Goal: Task Accomplishment & Management: Complete application form

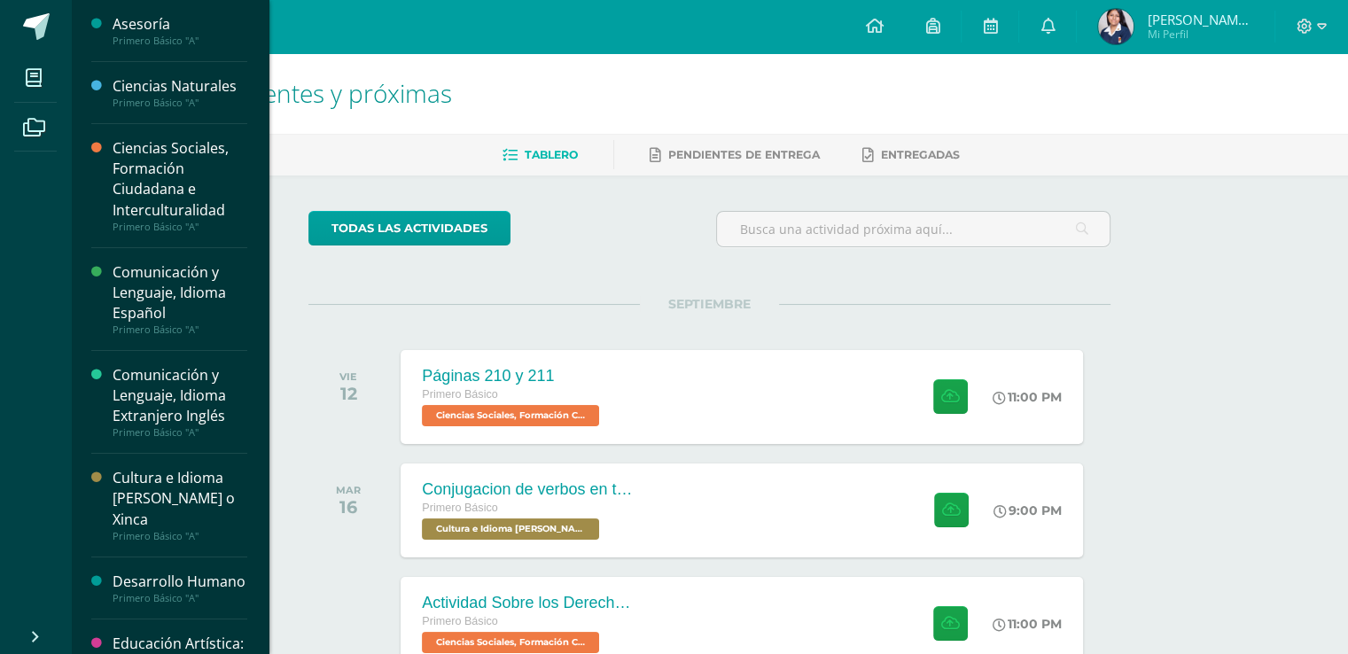
click at [188, 97] on div "Primero Básico "A"" at bounding box center [180, 103] width 135 height 12
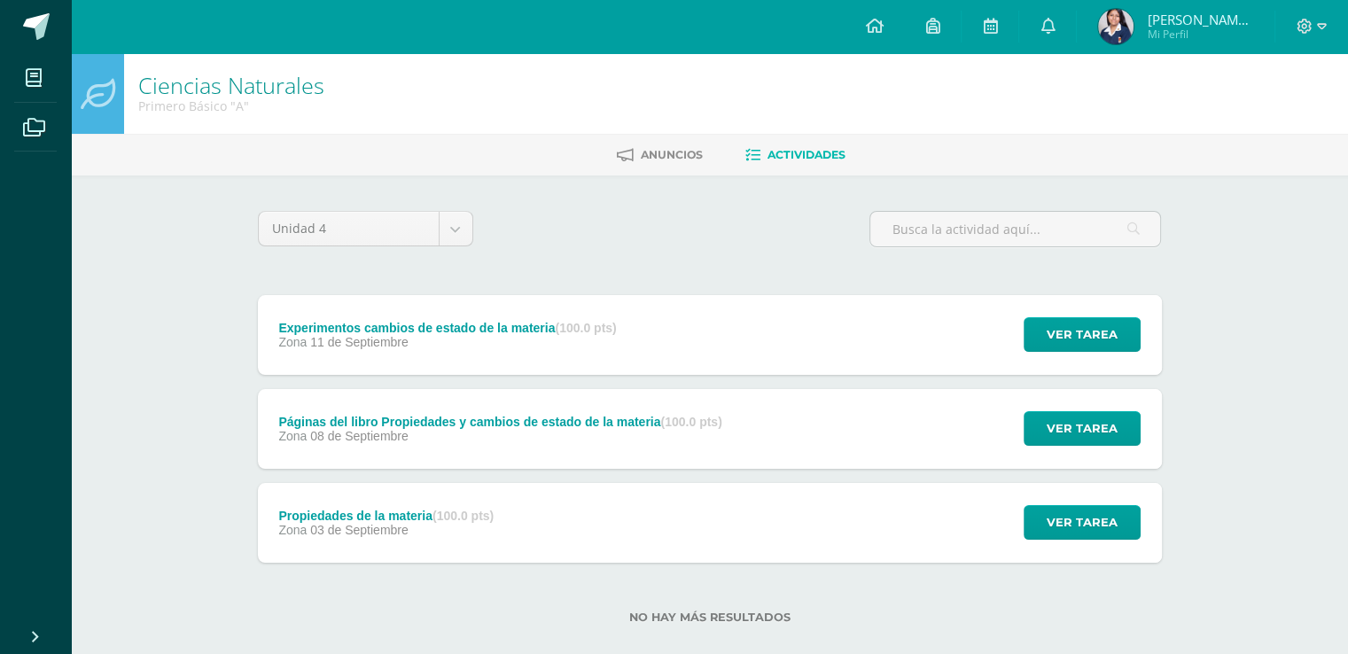
click at [677, 326] on div "Experimentos cambios de estado de la materia (100.0 pts) Zona [DATE] Ver tarea …" at bounding box center [710, 335] width 904 height 80
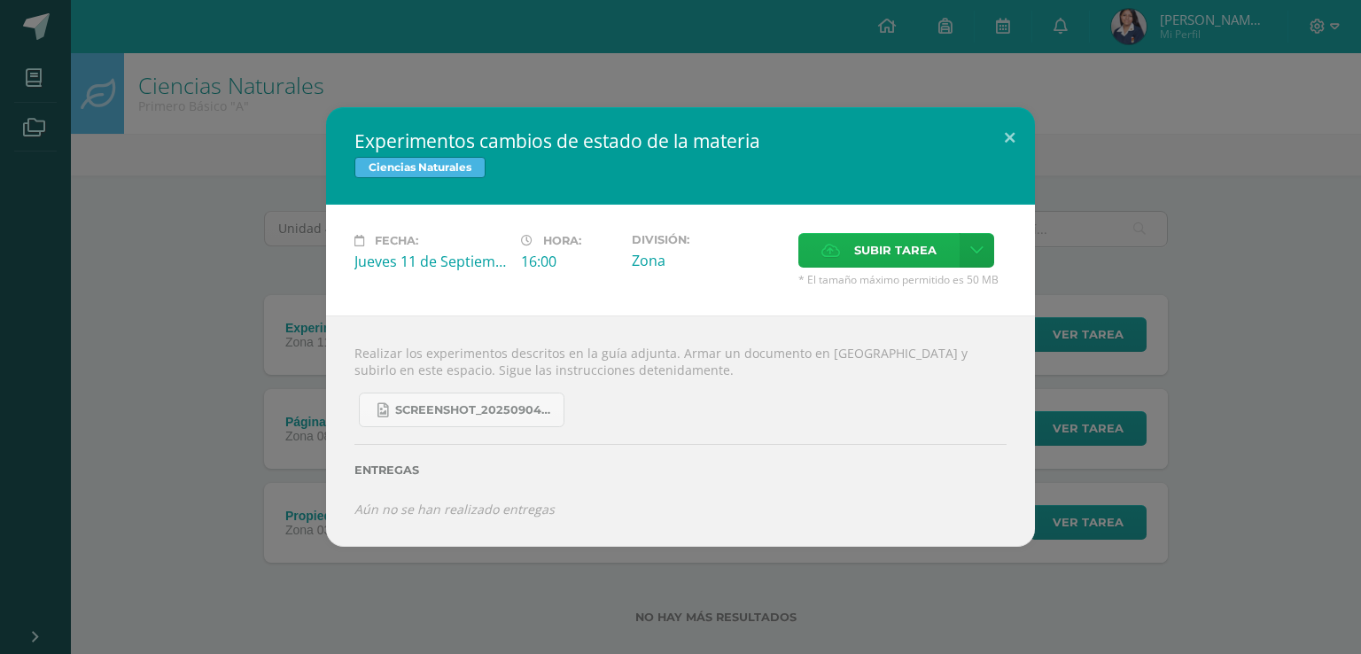
click at [926, 243] on span "Subir tarea" at bounding box center [895, 250] width 82 height 33
click at [0, 0] on input "Subir tarea" at bounding box center [0, 0] width 0 height 0
click at [975, 256] on icon at bounding box center [976, 250] width 13 height 15
click at [924, 274] on div "Subir enlace Ingresa el enlace Cancelar Aceptar" at bounding box center [913, 290] width 179 height 48
click at [897, 291] on span "Subir enlace" at bounding box center [900, 289] width 74 height 17
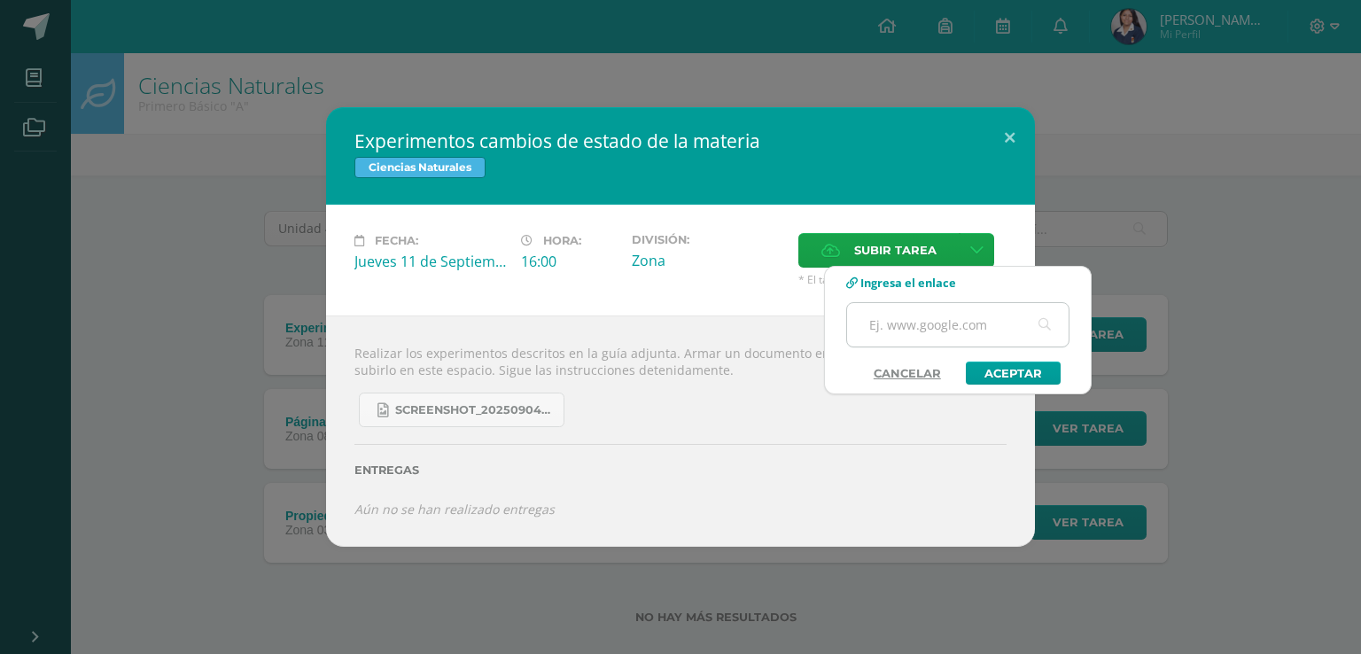
click at [934, 324] on input "text" at bounding box center [957, 324] width 221 height 43
paste input "[URL][DOMAIN_NAME]"
type input "[URL][DOMAIN_NAME]"
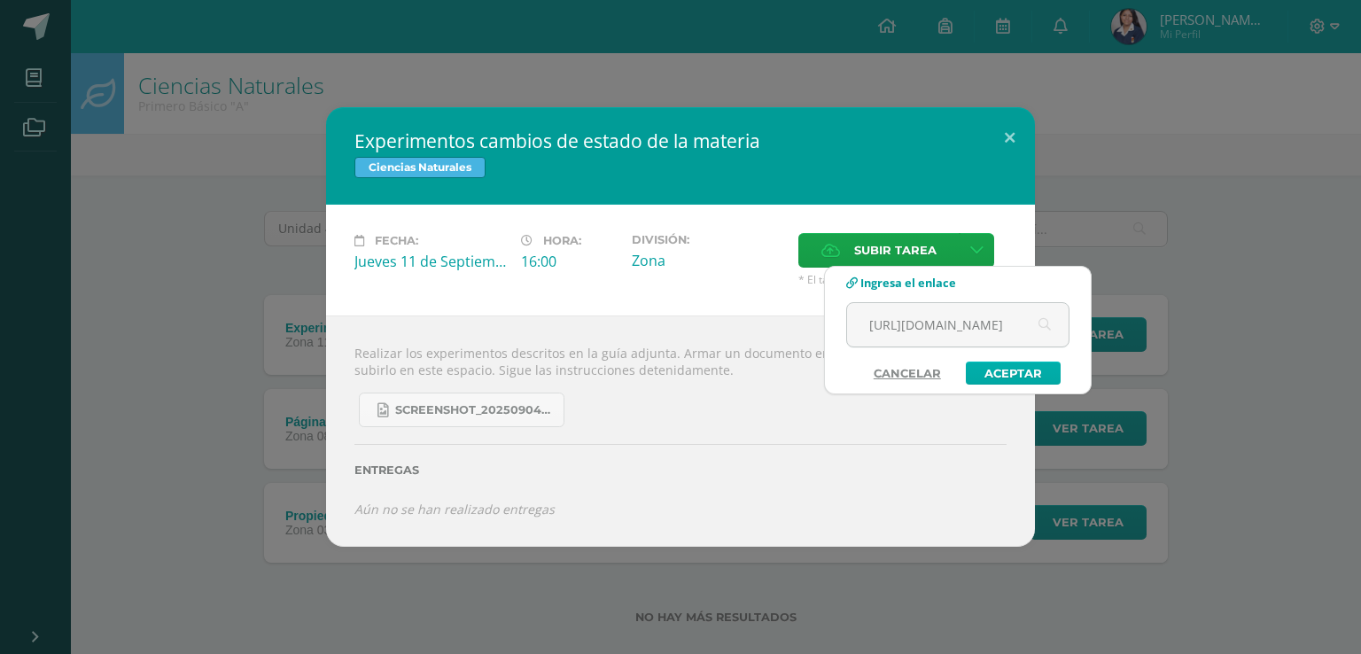
click at [1021, 373] on link "Aceptar" at bounding box center [1013, 372] width 95 height 23
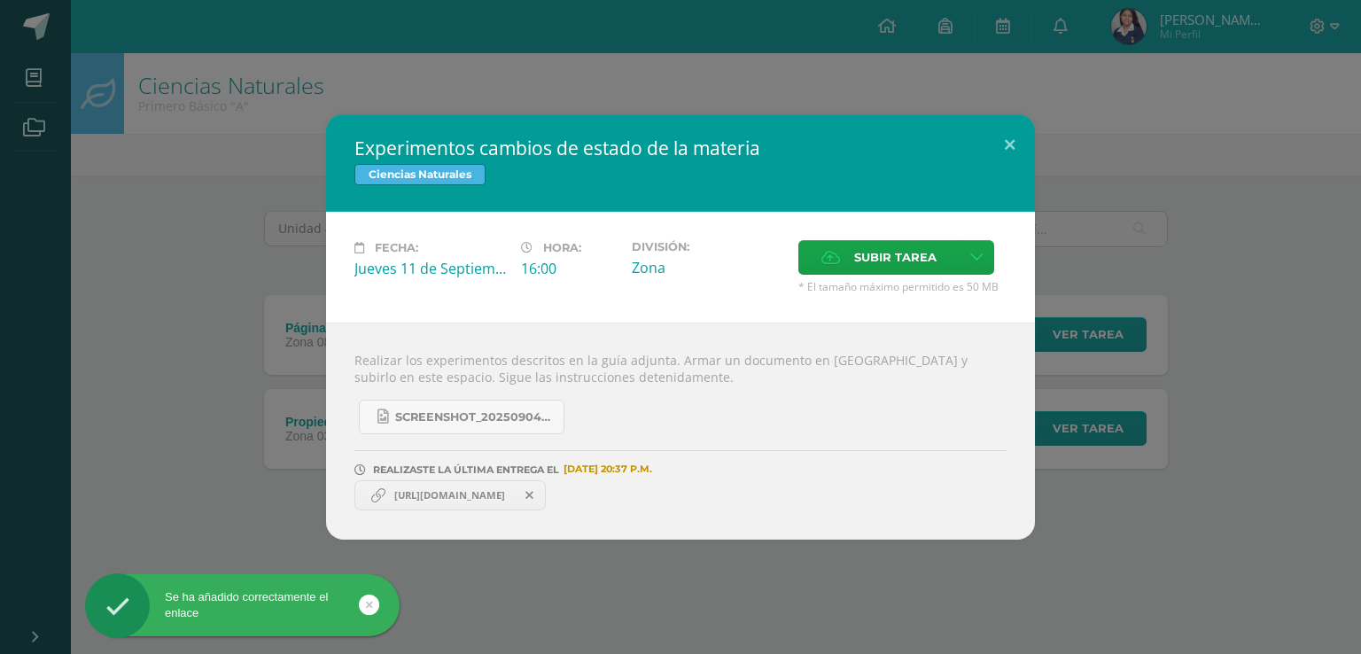
click at [408, 492] on span "[URL][DOMAIN_NAME]" at bounding box center [449, 495] width 128 height 14
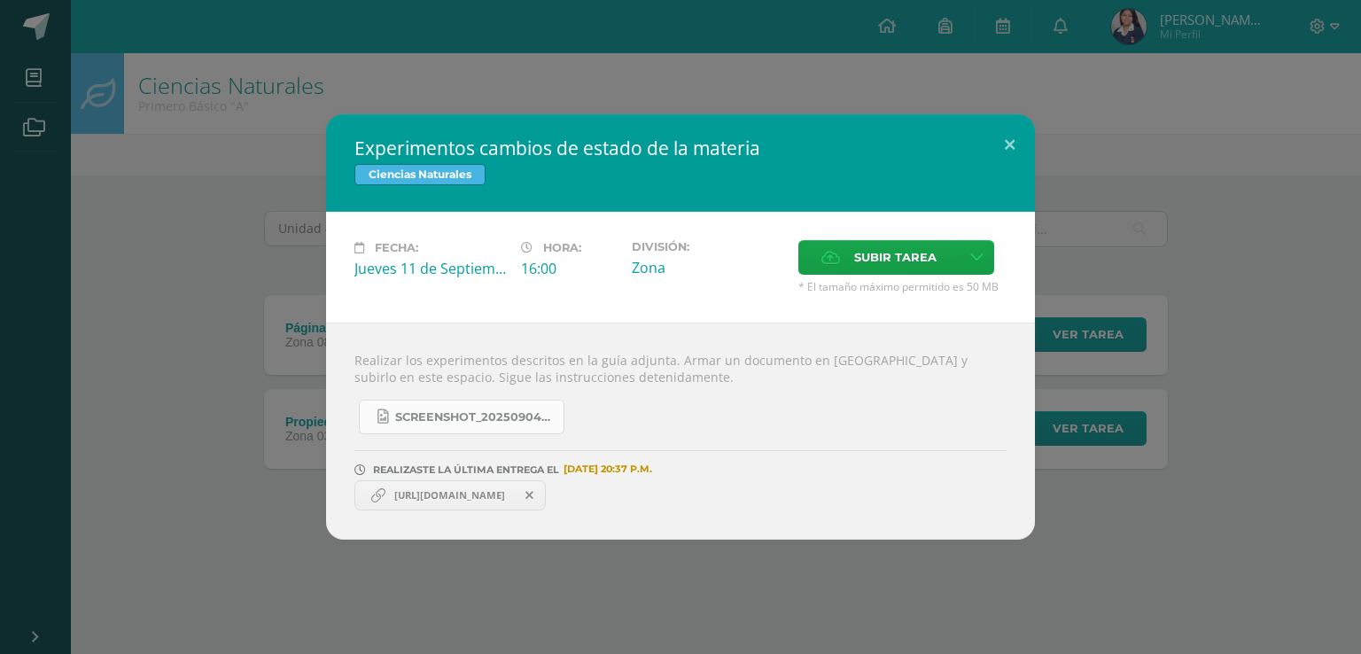
click at [481, 411] on span "Screenshot_20250904_132635_OneDrive.jpg" at bounding box center [474, 417] width 159 height 14
click at [439, 490] on span "[URL][DOMAIN_NAME]" at bounding box center [449, 495] width 128 height 14
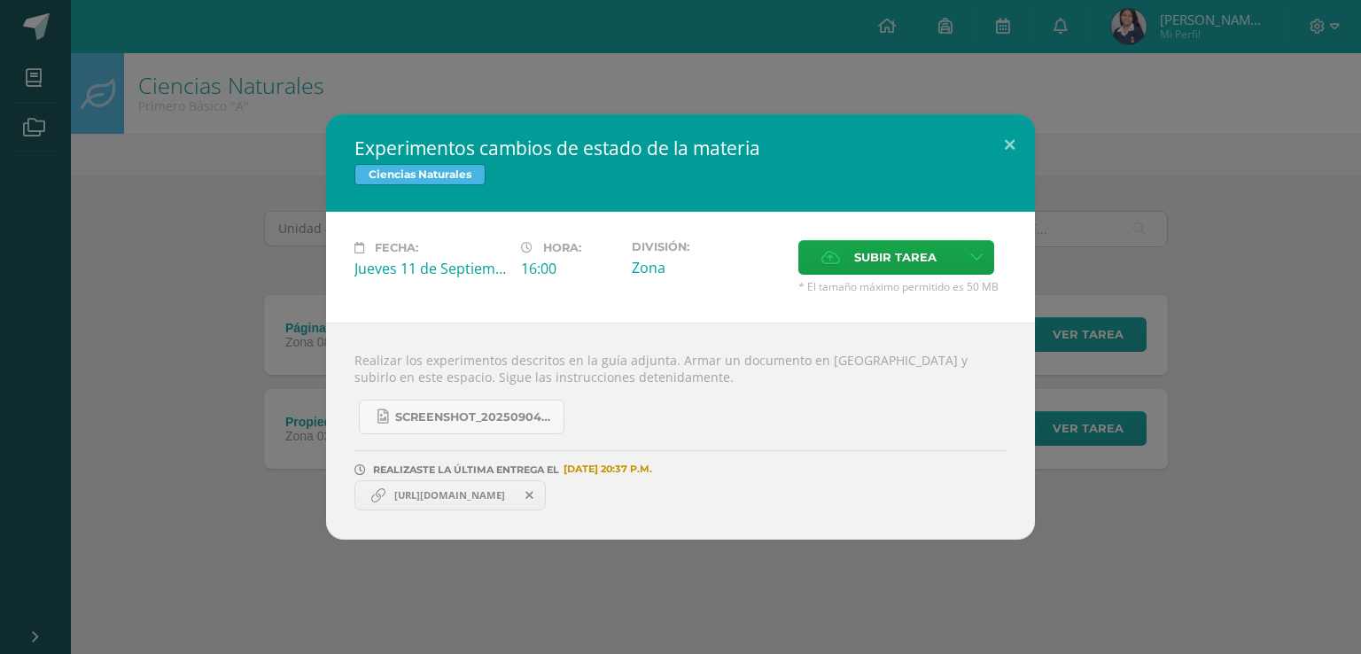
click at [260, 456] on div "Experimentos cambios de estado de la materia Ciencias Naturales Fecha: [DATE] H…" at bounding box center [680, 326] width 1347 height 425
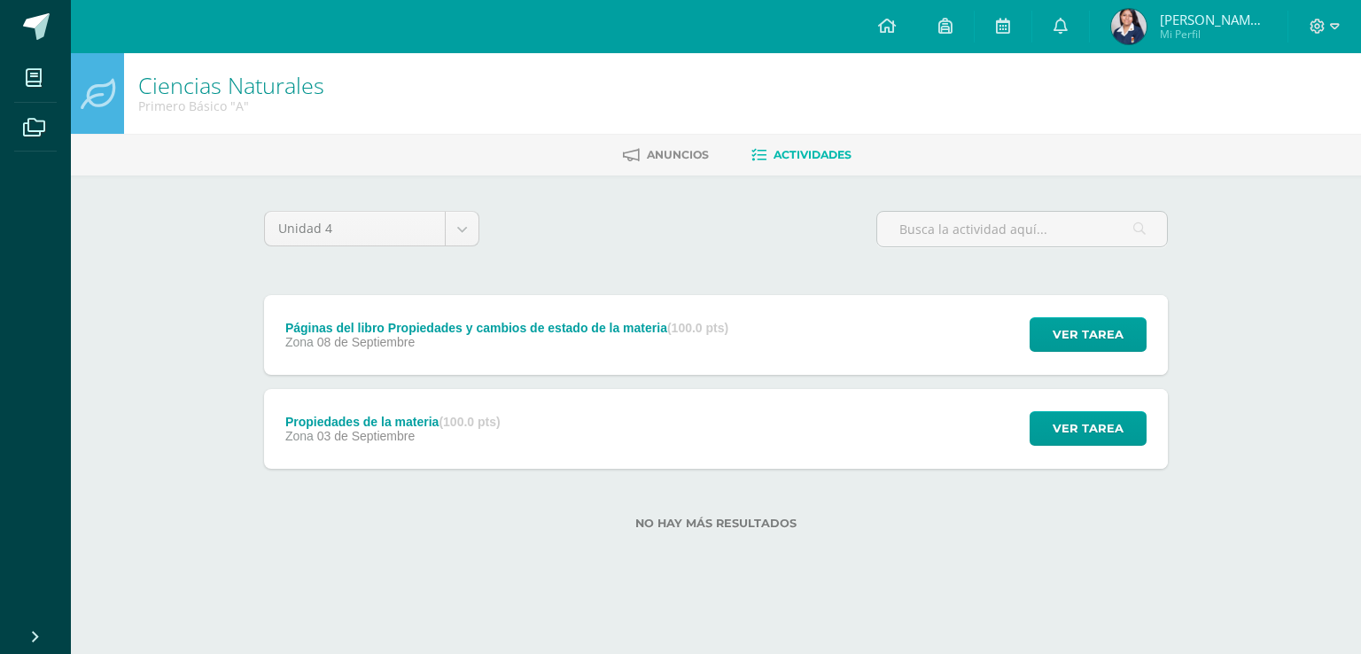
click at [581, 353] on div "Páginas del libro Propiedades y cambios de estado de la materia (100.0 pts) Zon…" at bounding box center [507, 335] width 486 height 80
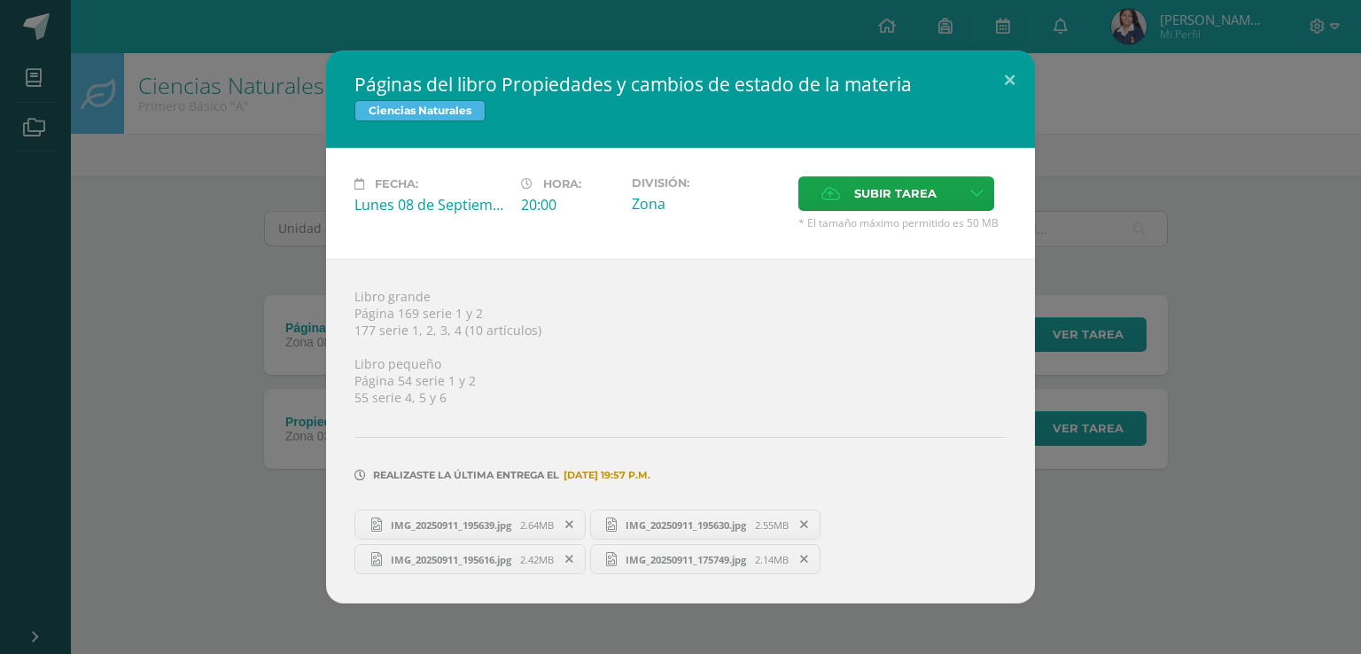
click at [207, 199] on div "Páginas del libro Propiedades y cambios de estado de la materia Ciencias Natura…" at bounding box center [680, 327] width 1347 height 553
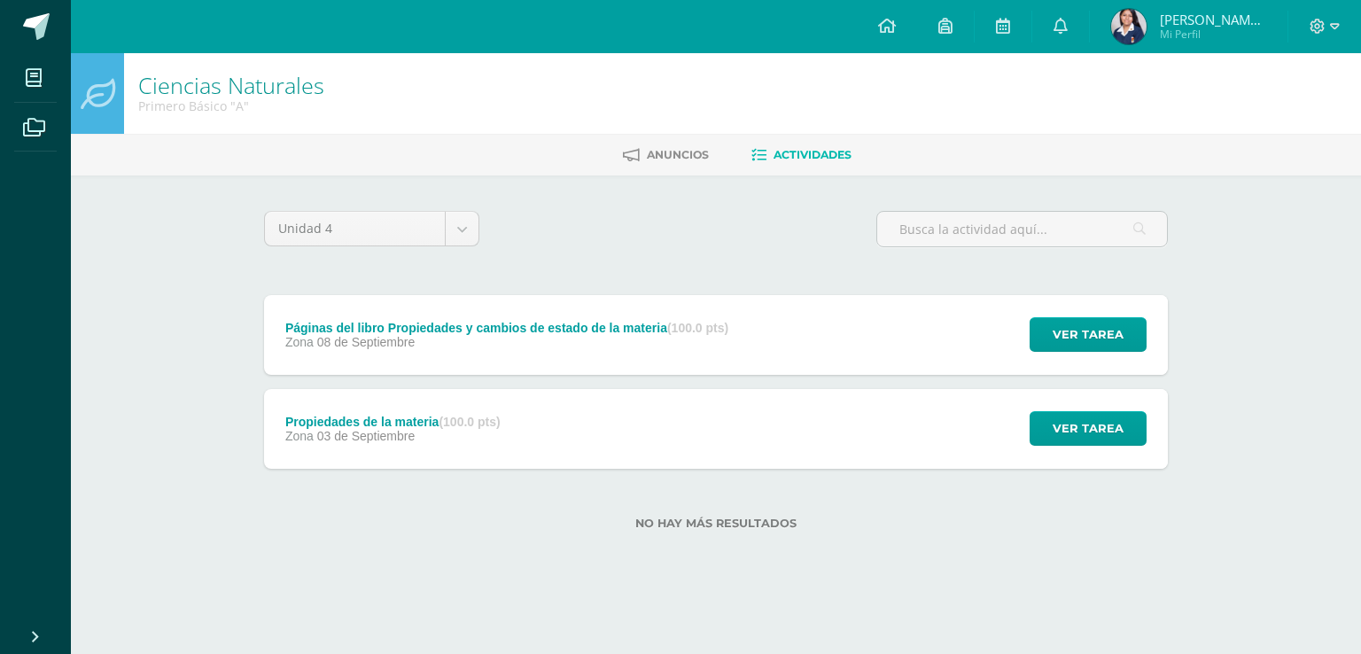
click at [507, 460] on div "Propiedades de la materia (100.0 pts) Zona [DATE]" at bounding box center [393, 429] width 258 height 80
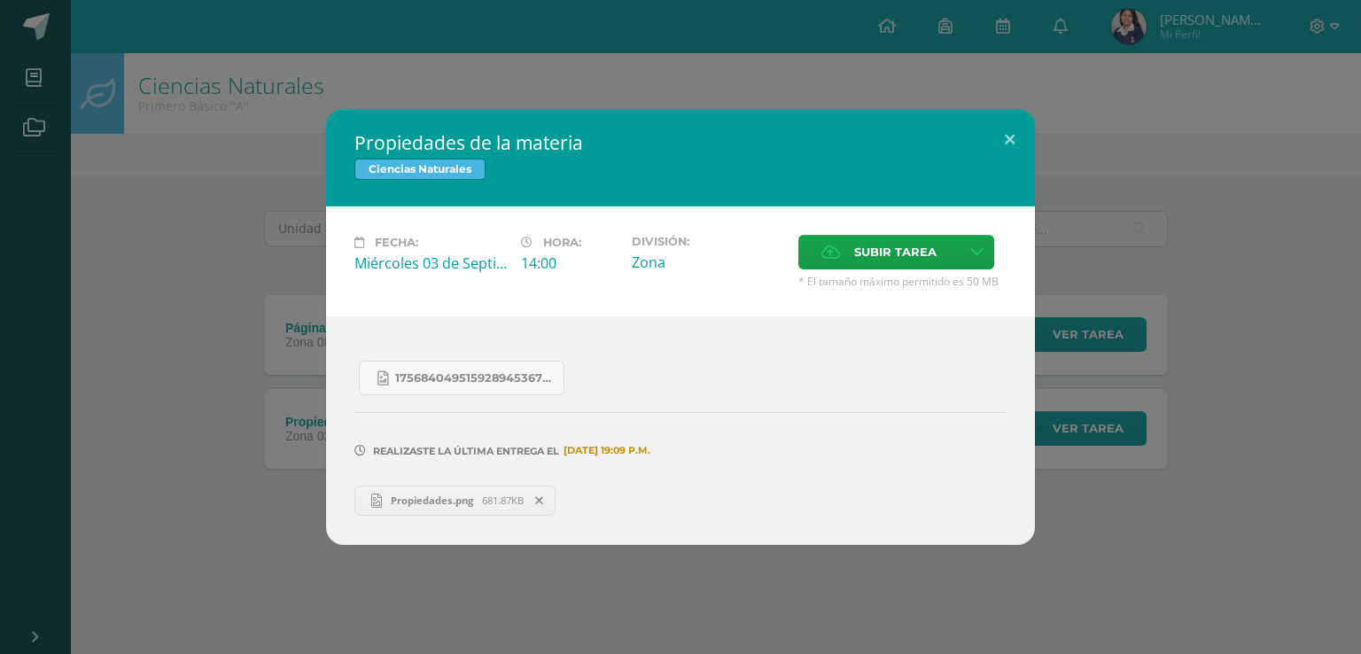
click at [153, 51] on div "Propiedades de la materia Ciencias Naturales Fecha: [DATE] Hora: 14:00 División:" at bounding box center [680, 327] width 1361 height 654
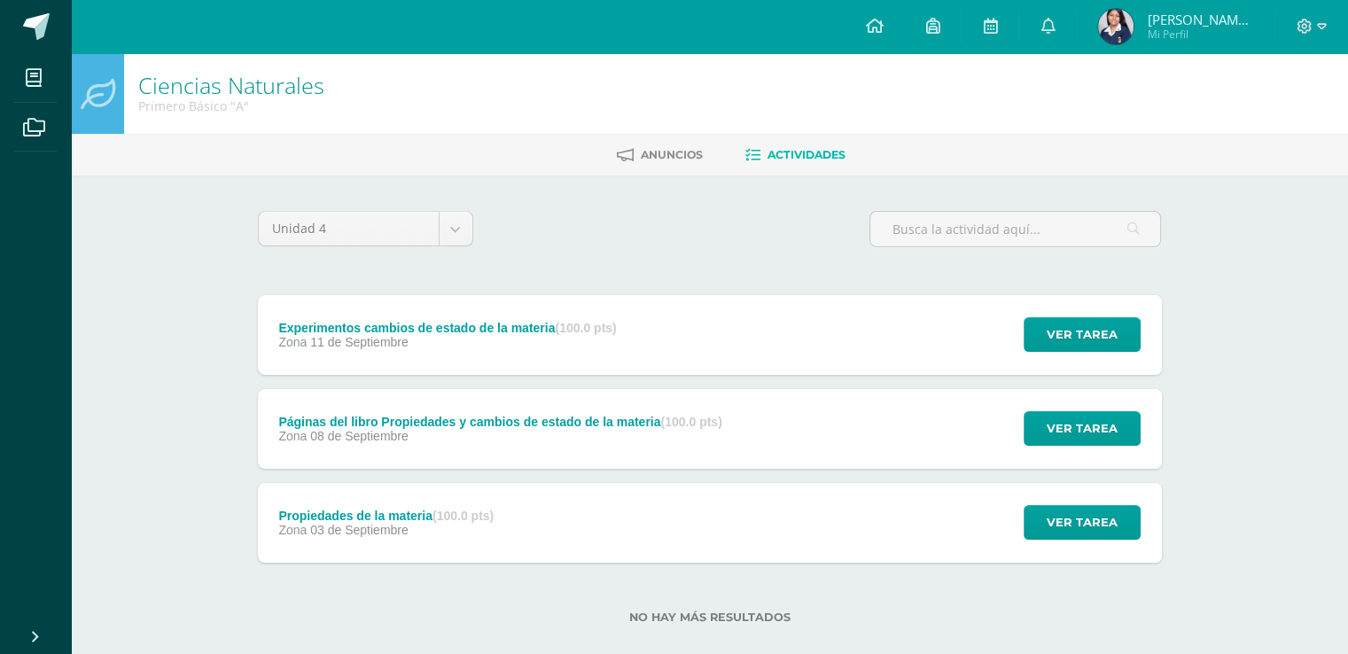
click at [586, 316] on div "Experimentos cambios de estado de la materia (100.0 pts) Zona [DATE]" at bounding box center [448, 335] width 380 height 80
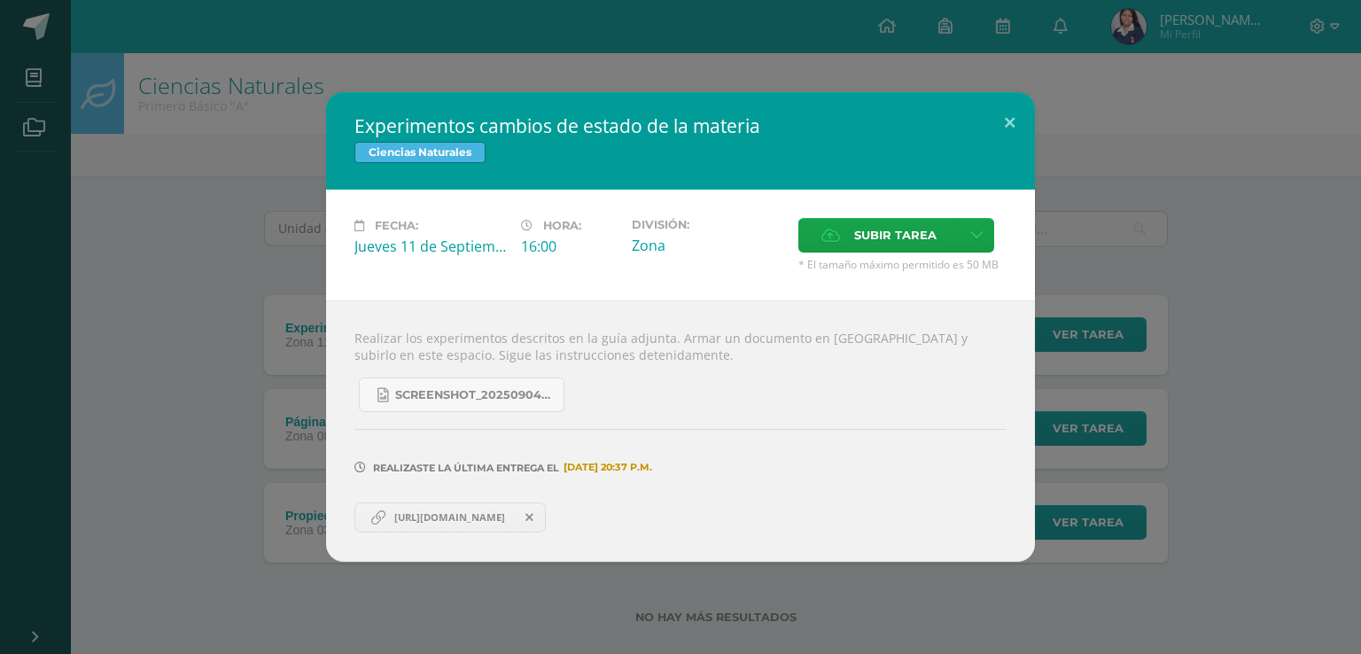
click at [464, 520] on span "[URL][DOMAIN_NAME]" at bounding box center [449, 517] width 128 height 14
